Goal: Task Accomplishment & Management: Use online tool/utility

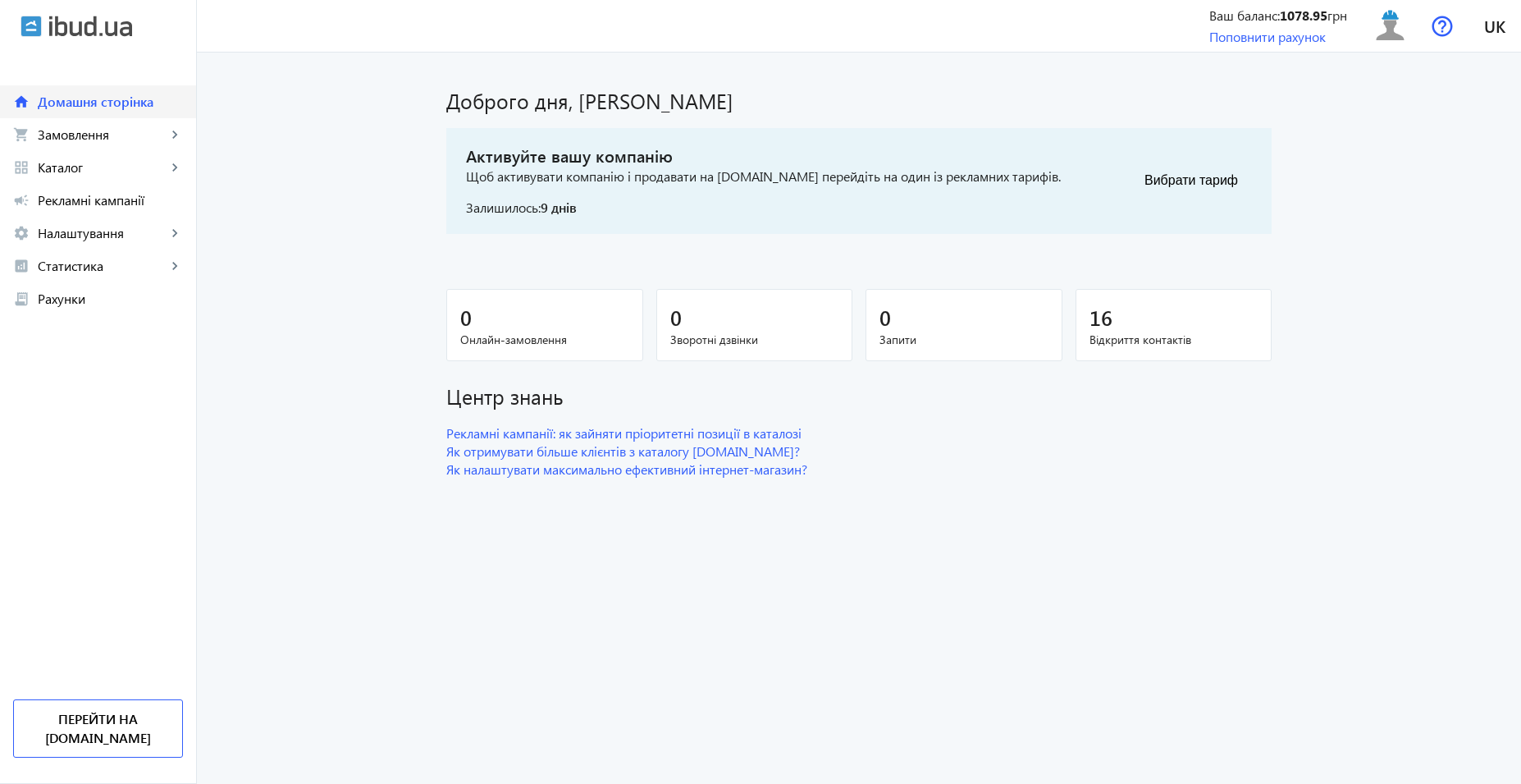
click at [125, 118] on link "home Домашня сторінка" at bounding box center [98, 102] width 196 height 33
click at [105, 134] on span "Замовлення" at bounding box center [102, 134] width 129 height 17
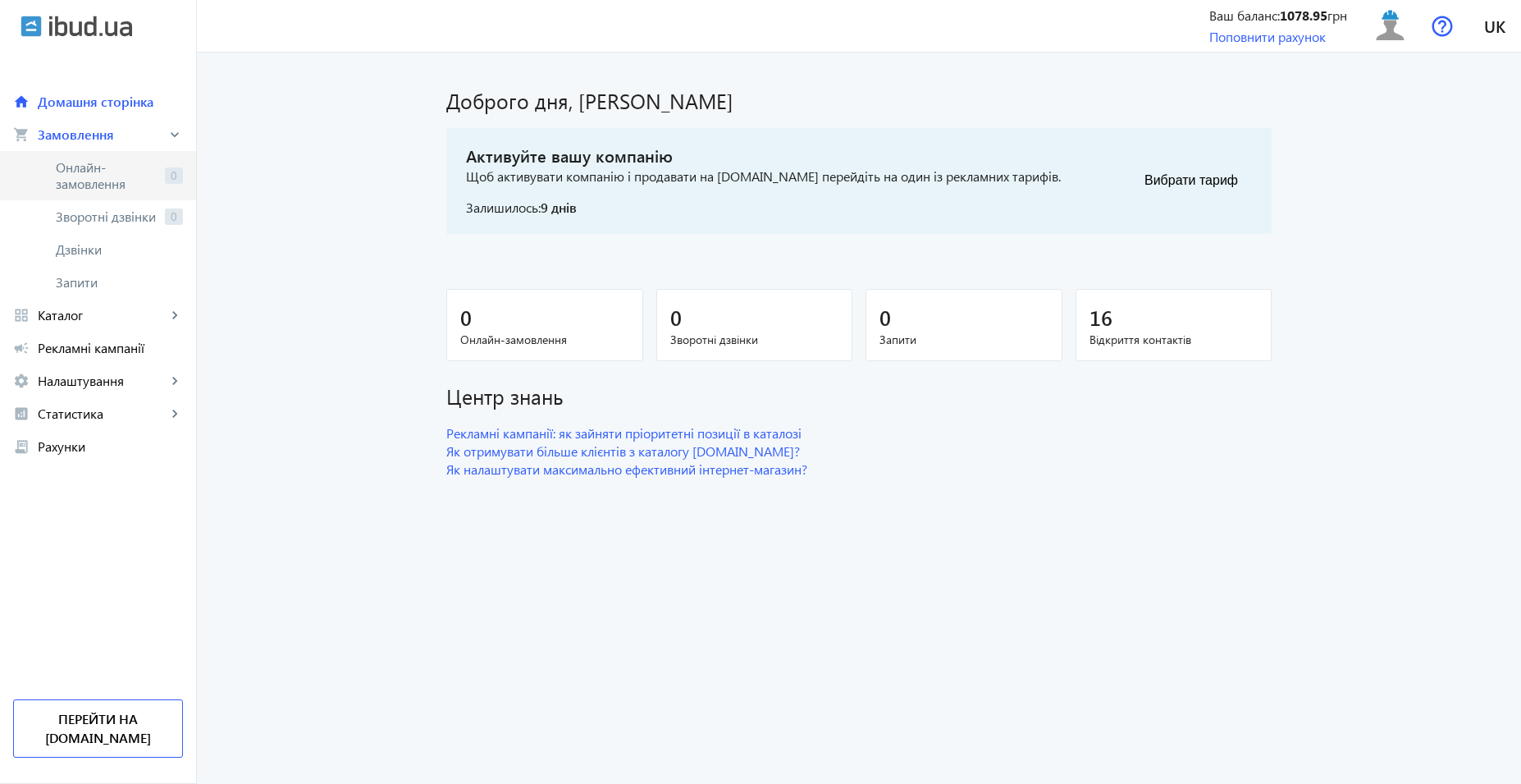
click at [119, 177] on span "Онлайн-замовлення" at bounding box center [107, 176] width 103 height 33
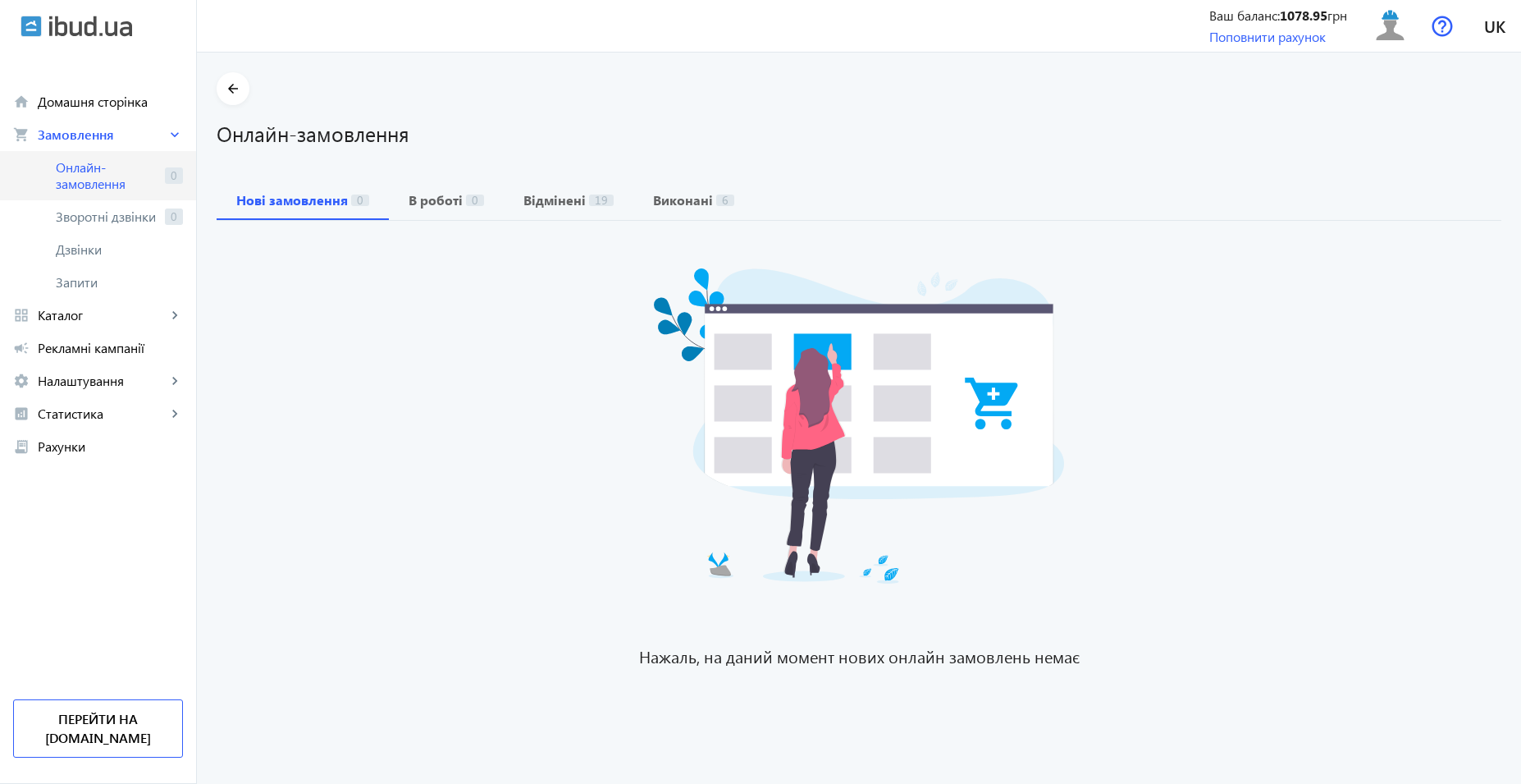
click at [83, 155] on link "Онлайн-замовлення 0" at bounding box center [98, 175] width 196 height 50
